Goal: Navigation & Orientation: Find specific page/section

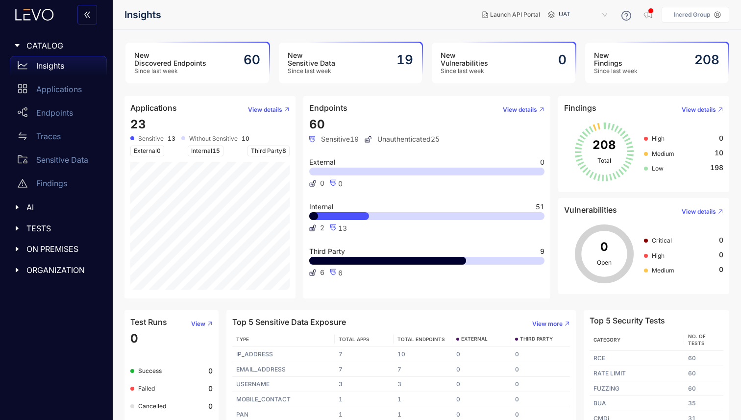
click at [713, 16] on div "Incred Group" at bounding box center [692, 14] width 44 height 7
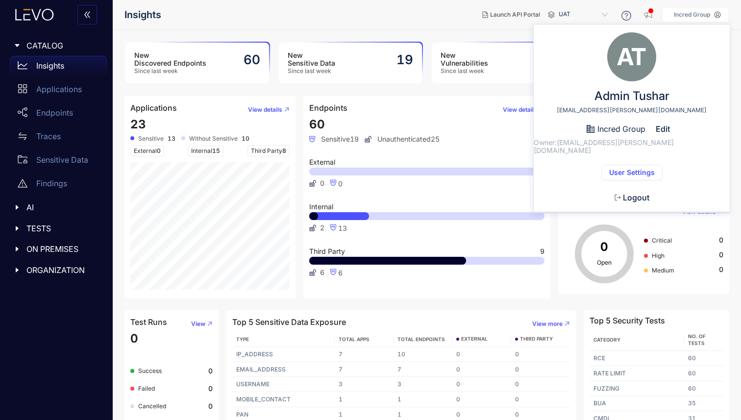
click at [616, 169] on span "User Settings" at bounding box center [632, 173] width 46 height 8
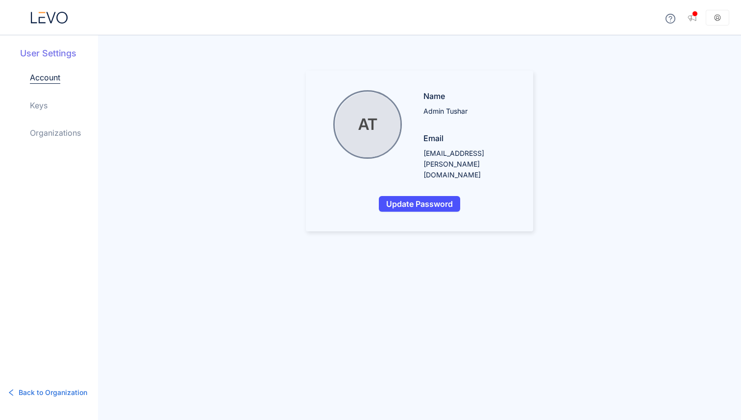
click at [53, 136] on link "Organizations" at bounding box center [55, 133] width 51 height 12
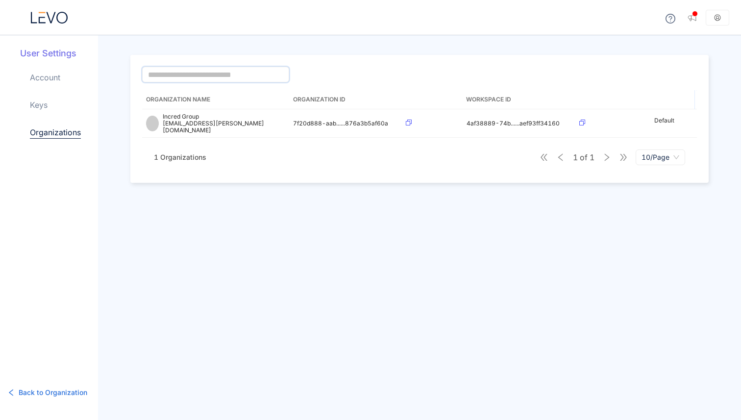
click at [220, 72] on input "text" at bounding box center [215, 75] width 147 height 16
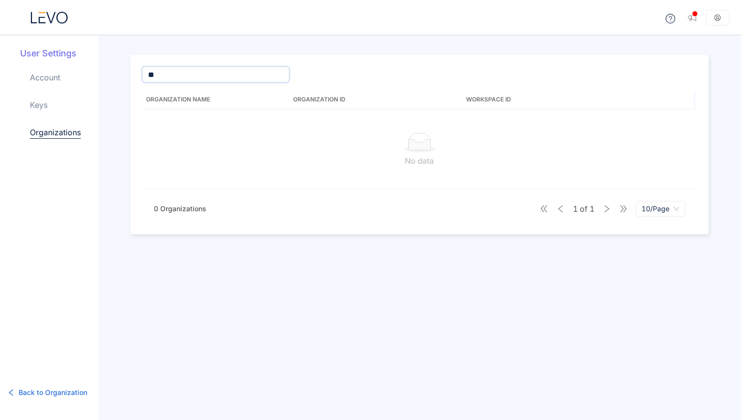
type input "*"
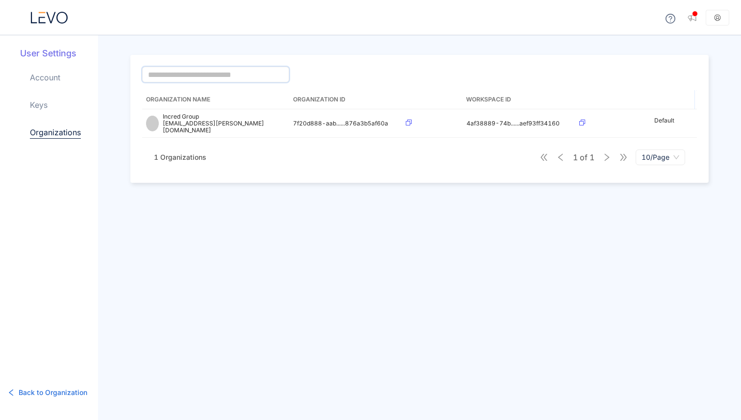
type input "*"
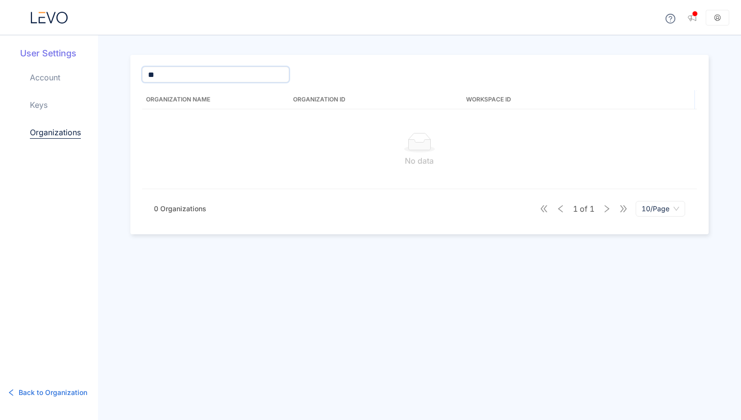
type input "*"
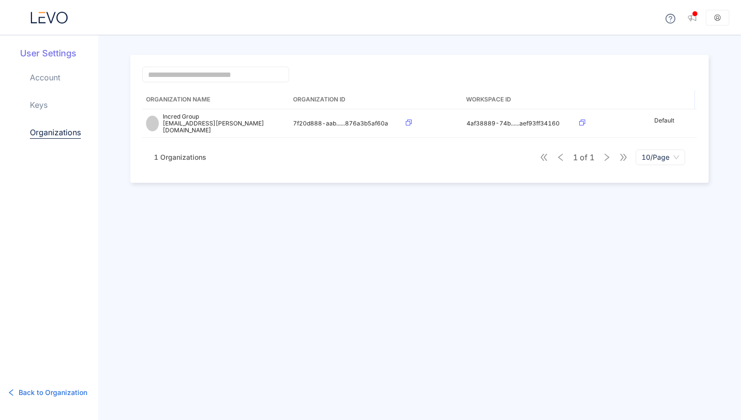
click at [622, 154] on div "1 of 1 10/Page" at bounding box center [611, 157] width 145 height 16
click at [604, 154] on div "1 of 1 10/Page" at bounding box center [611, 157] width 145 height 16
click at [623, 153] on div "1 of 1 10/Page" at bounding box center [611, 157] width 145 height 16
click at [48, 74] on link "Account" at bounding box center [45, 78] width 30 height 12
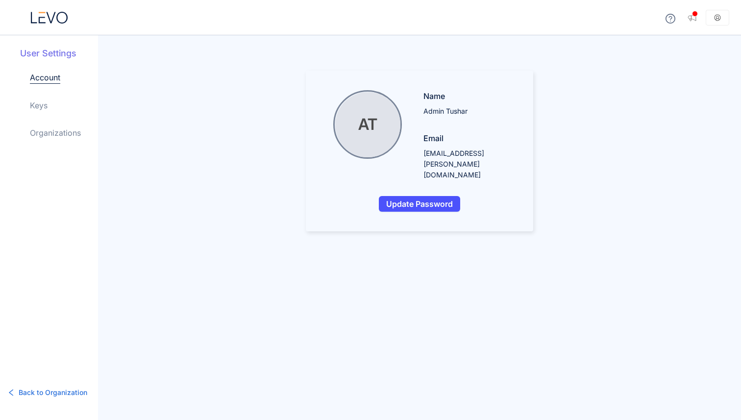
click at [674, 19] on icon at bounding box center [670, 19] width 10 height 10
click at [632, 41] on div "AT Name Admin Tushar Email [EMAIL_ADDRESS][PERSON_NAME][DOMAIN_NAME] Update Pas…" at bounding box center [419, 227] width 643 height 385
click at [53, 16] on icon at bounding box center [49, 18] width 37 height 12
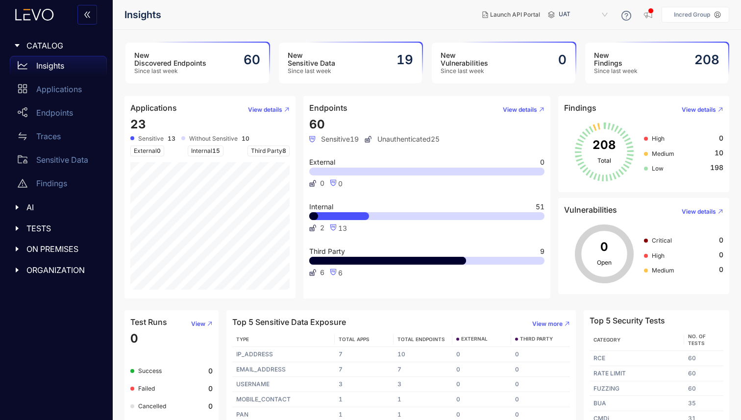
click at [15, 266] on div at bounding box center [20, 270] width 13 height 9
click at [46, 309] on p "IAM" at bounding box center [43, 313] width 14 height 9
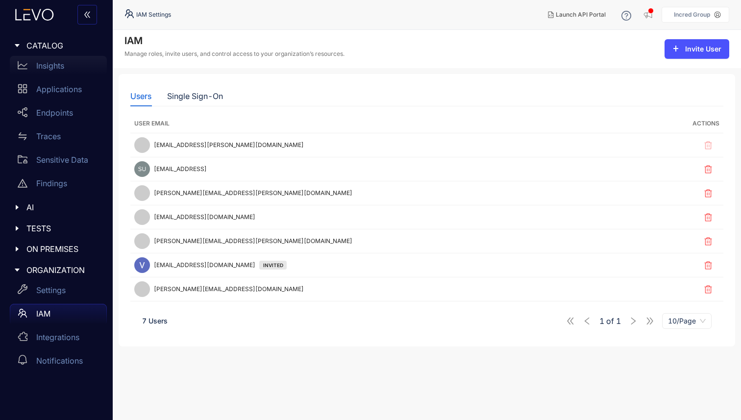
click at [52, 69] on p "Insights" at bounding box center [50, 65] width 28 height 9
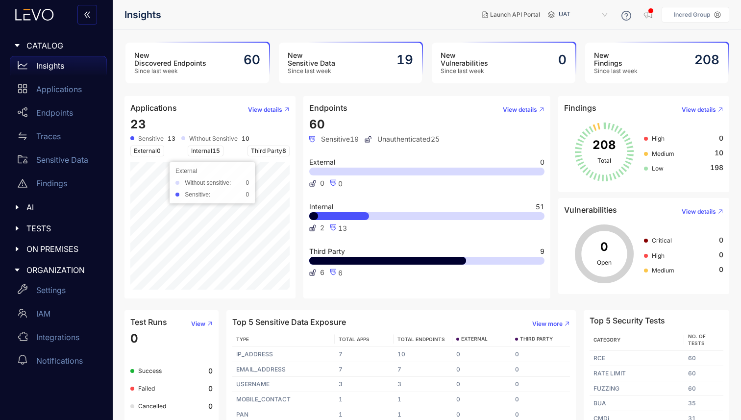
scroll to position [12, 0]
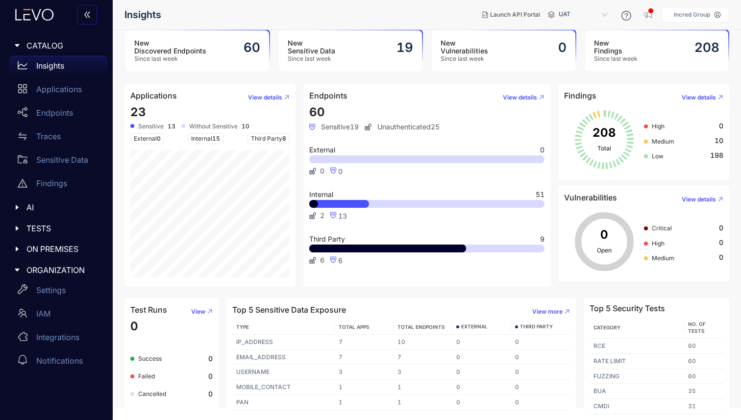
click at [245, 53] on h2 "60" at bounding box center [251, 47] width 17 height 15
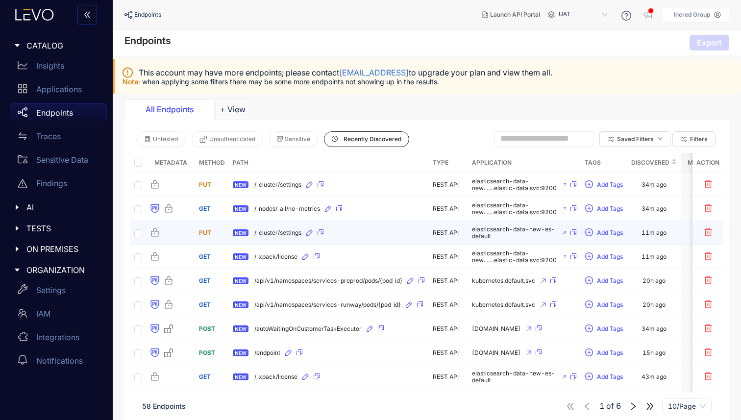
scroll to position [40, 0]
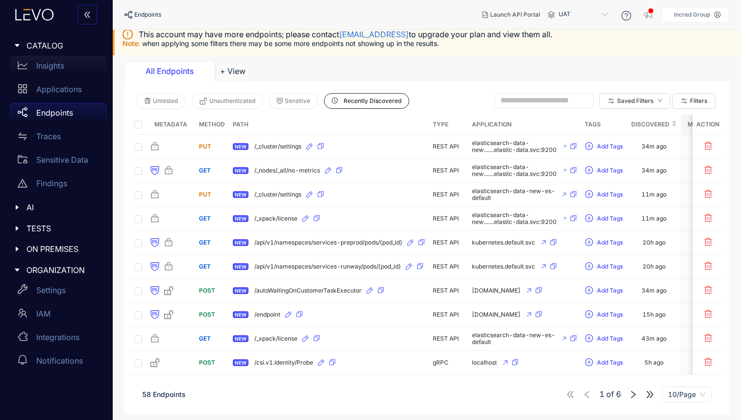
click at [44, 68] on p "Insights" at bounding box center [50, 65] width 28 height 9
